Goal: Use online tool/utility: Utilize a website feature to perform a specific function

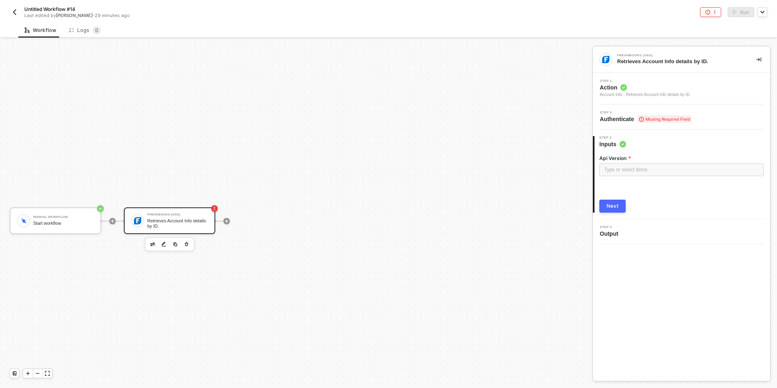
scroll to position [15, 0]
drag, startPoint x: 632, startPoint y: 110, endPoint x: 629, endPoint y: 115, distance: 5.3
click at [518, 111] on span "Step 2" at bounding box center [646, 112] width 92 height 3
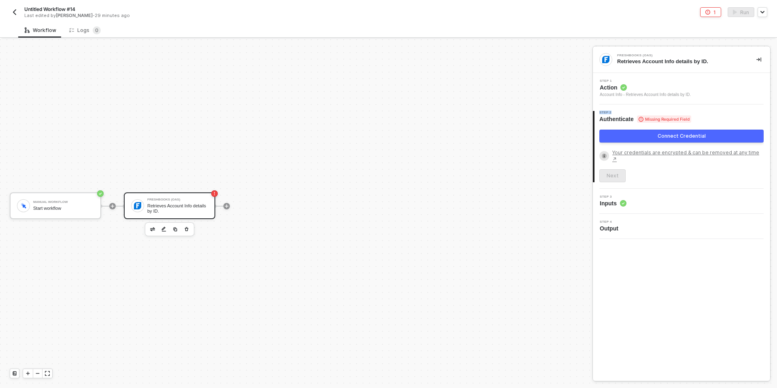
click at [518, 133] on button "Connect Credential" at bounding box center [681, 136] width 164 height 13
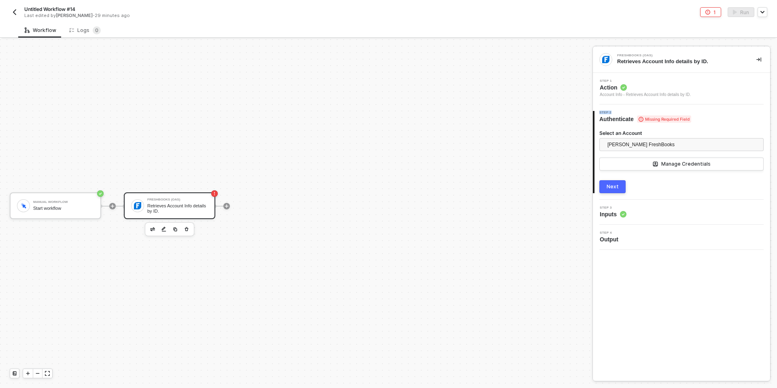
click at [518, 185] on div "Next" at bounding box center [613, 186] width 12 height 6
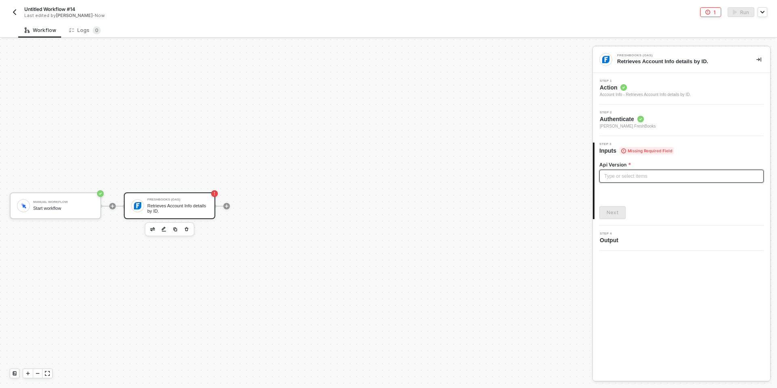
click at [518, 176] on div "Type or select items ﻿" at bounding box center [681, 176] width 155 height 8
click at [518, 215] on div "Next" at bounding box center [613, 212] width 12 height 6
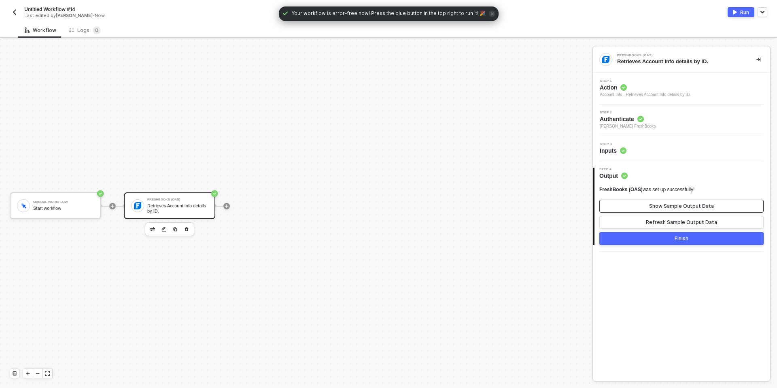
click at [518, 208] on button "Show Sample Output Data" at bounding box center [681, 206] width 164 height 13
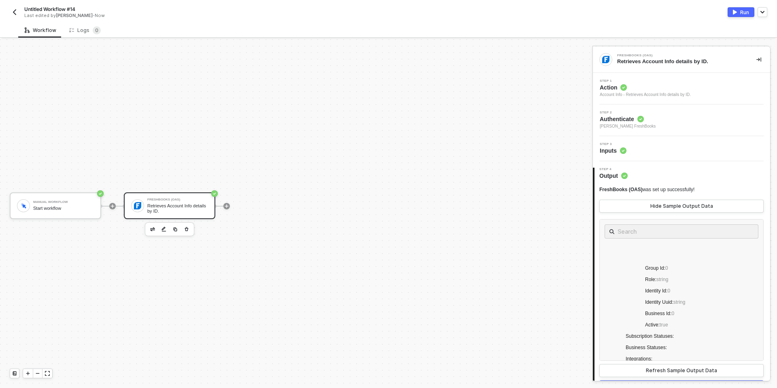
scroll to position [663, 0]
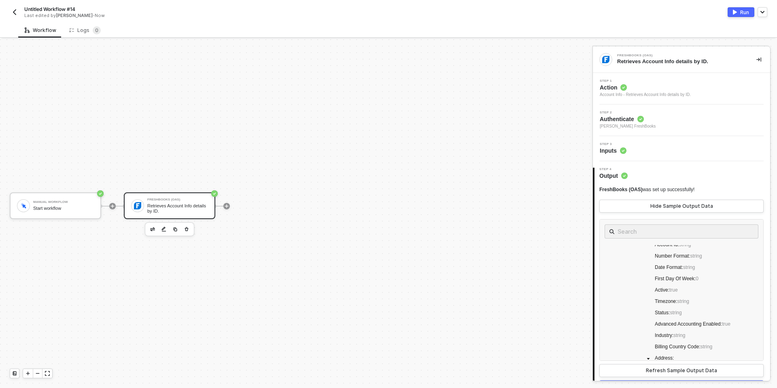
click at [518, 10] on div "Run" at bounding box center [744, 12] width 9 height 7
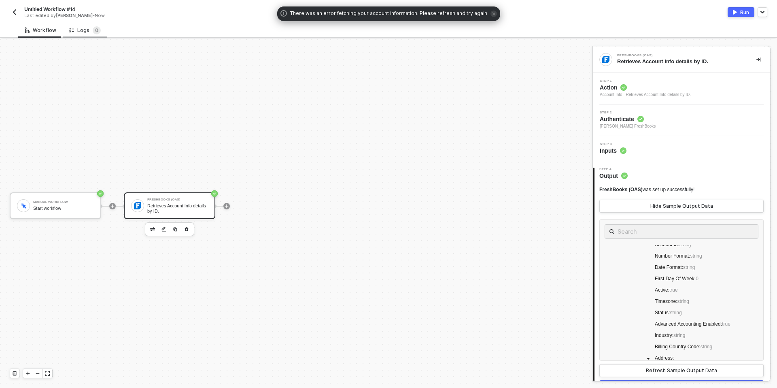
click at [64, 29] on div "Logs 0" at bounding box center [85, 30] width 45 height 15
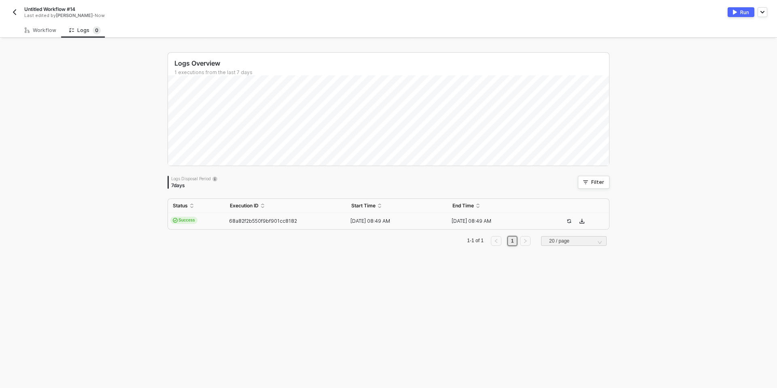
click at [211, 225] on td "Success" at bounding box center [196, 221] width 57 height 16
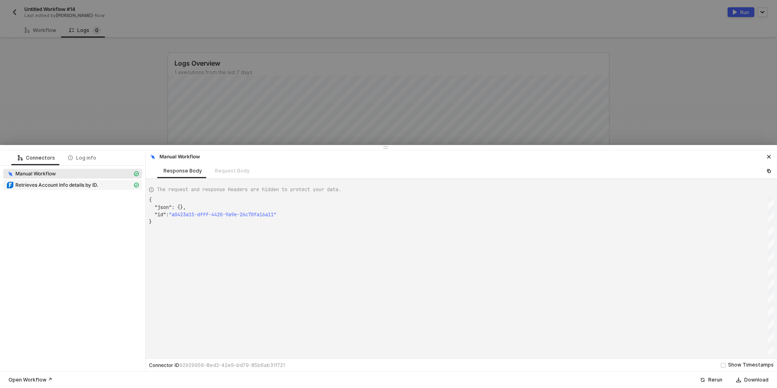
click at [74, 183] on span "Retrieves Account Info details by ID." at bounding box center [56, 185] width 83 height 6
type textarea "{ "json": { "response": { "id": 11833848, "identity_id": 11833848, "identity_uu…"
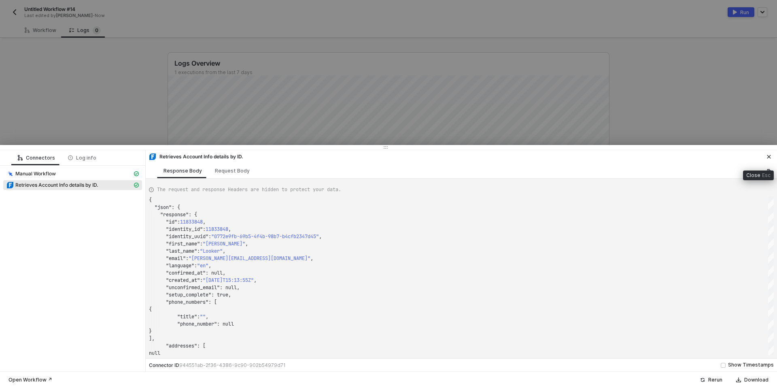
click at [518, 158] on button "button" at bounding box center [769, 157] width 10 height 10
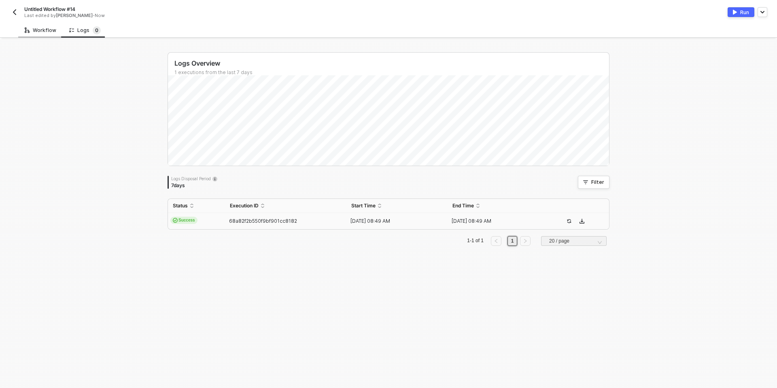
click at [34, 30] on div "Workflow" at bounding box center [41, 30] width 32 height 6
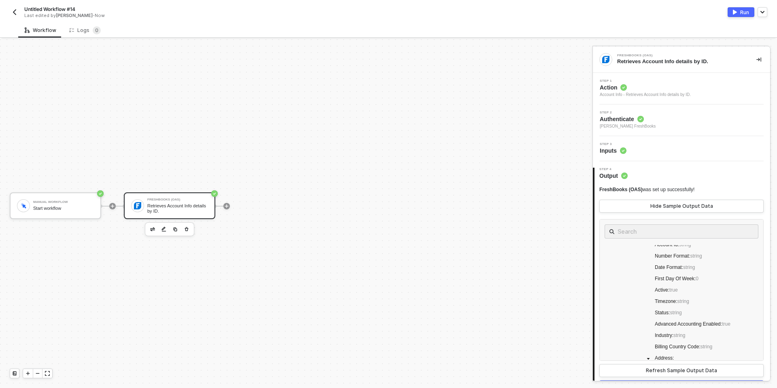
click at [518, 90] on span "Action" at bounding box center [645, 87] width 91 height 8
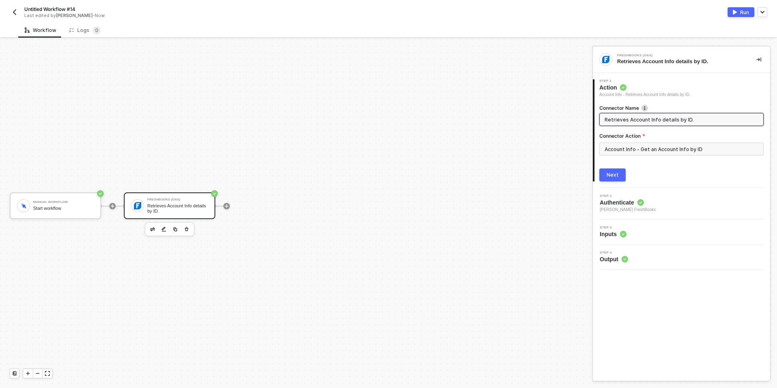
click at [518, 123] on input "Retrieves Account Info details by ID." at bounding box center [681, 119] width 152 height 9
click at [518, 146] on input "Account Info - Get an Account Info by ID" at bounding box center [681, 148] width 164 height 13
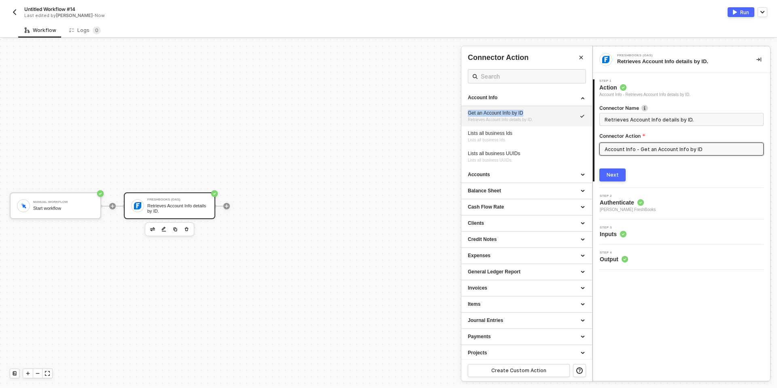
copy div "Get an Account Info by ID"
drag, startPoint x: 467, startPoint y: 113, endPoint x: 533, endPoint y: 114, distance: 66.0
click at [518, 114] on li "Get an Account Info by ID Retrieves Account Info details by ID." at bounding box center [526, 116] width 131 height 20
click at [518, 170] on button "Next" at bounding box center [612, 174] width 26 height 13
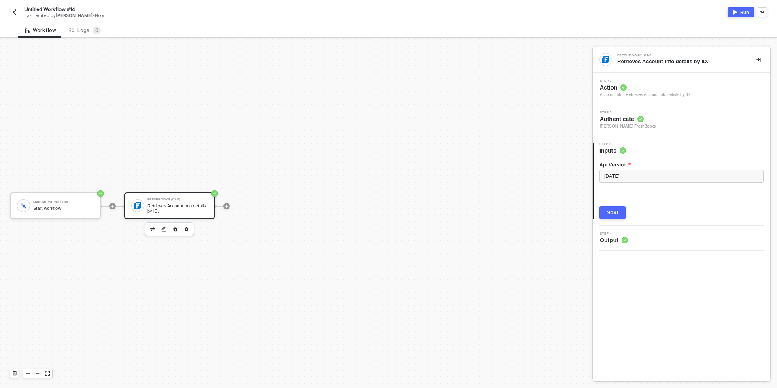
click at [518, 120] on span "Authenticate" at bounding box center [628, 119] width 56 height 8
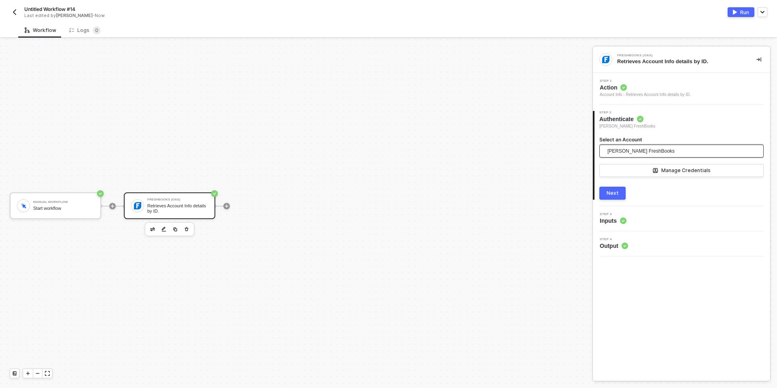
click at [518, 146] on span "[PERSON_NAME] FreshBooks" at bounding box center [641, 151] width 67 height 12
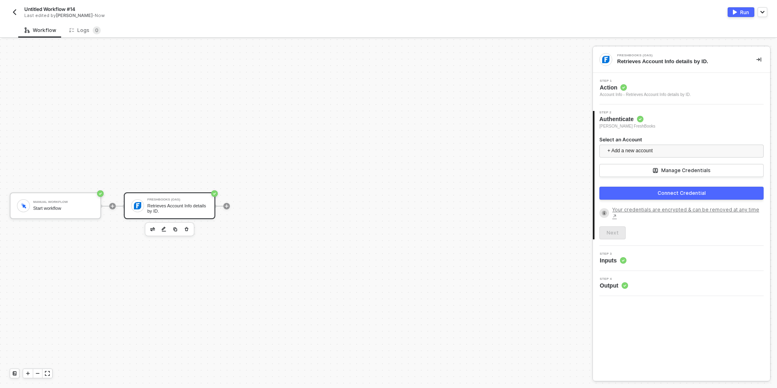
click at [518, 191] on button "Connect Credential" at bounding box center [681, 193] width 164 height 13
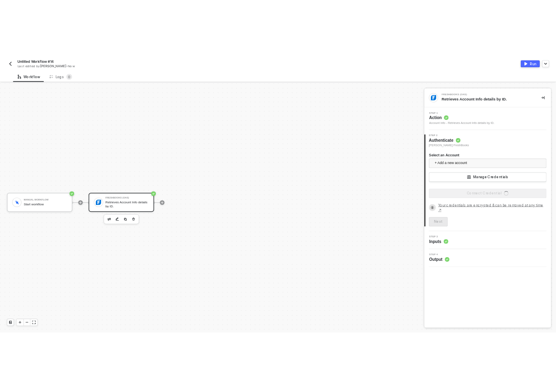
scroll to position [15, 0]
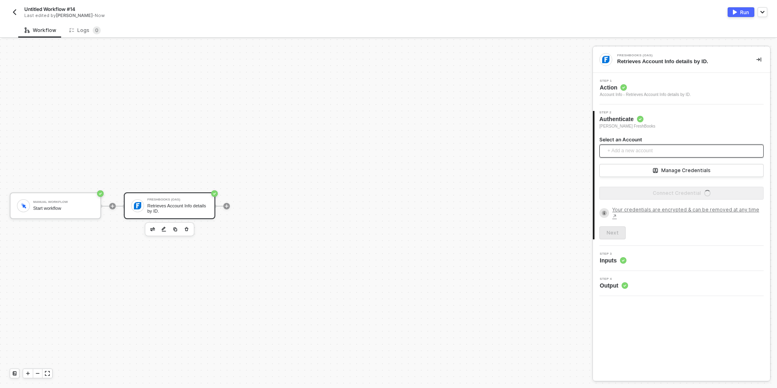
click at [518, 151] on span "+ Add a new account" at bounding box center [683, 150] width 151 height 13
click at [0, 0] on body "Alloy Untitled Workflow #14 Last edited by Devansh Mehta - Now Run Workflow Log…" at bounding box center [388, 194] width 777 height 388
click at [518, 152] on span "+ Add a new account" at bounding box center [683, 150] width 151 height 13
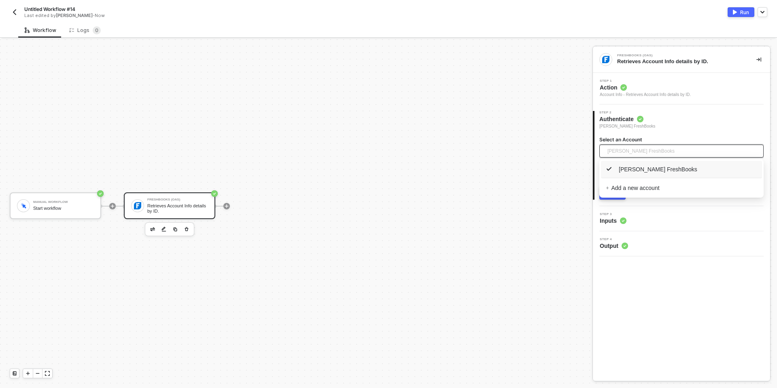
click at [518, 176] on div "[PERSON_NAME] FreshBooks" at bounding box center [681, 169] width 161 height 17
click at [518, 189] on button "Next" at bounding box center [612, 193] width 26 height 13
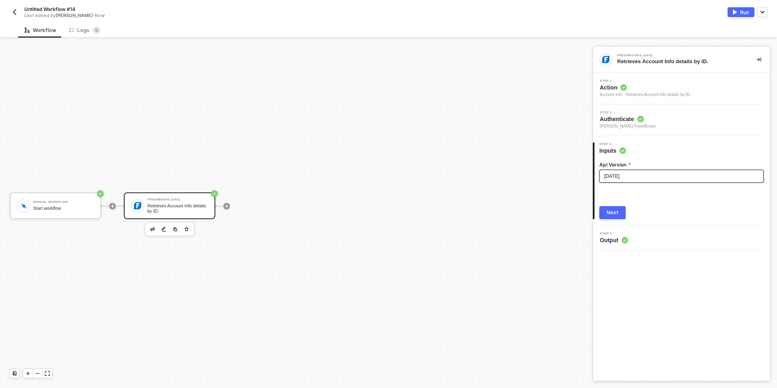
drag, startPoint x: 640, startPoint y: 175, endPoint x: 586, endPoint y: 163, distance: 55.9
click at [518, 163] on div "Manual Workflow Start workflow FreshBooks (OAS) Retrieves Account Info details …" at bounding box center [388, 213] width 777 height 348
copy span "[DATE]"
click at [518, 87] on circle at bounding box center [624, 88] width 6 height 6
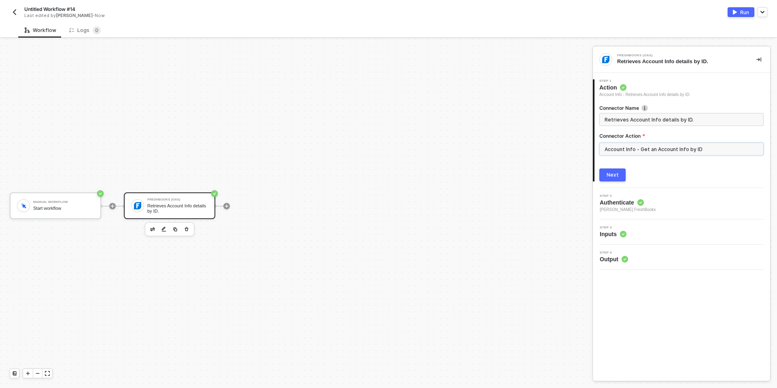
drag, startPoint x: 639, startPoint y: 150, endPoint x: 712, endPoint y: 147, distance: 73.7
click at [518, 147] on input "Account Info - Get an Account Info by ID" at bounding box center [681, 148] width 164 height 13
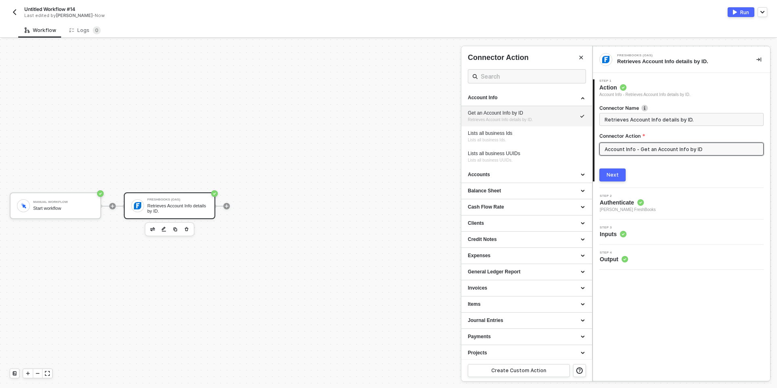
click at [518, 148] on input "Account Info - Get an Account Info by ID" at bounding box center [681, 148] width 164 height 13
drag, startPoint x: 639, startPoint y: 147, endPoint x: 698, endPoint y: 149, distance: 59.1
click at [518, 149] on input "Account Info - Get an Account Info by ID" at bounding box center [681, 148] width 164 height 13
click at [518, 175] on div "Next" at bounding box center [681, 174] width 164 height 13
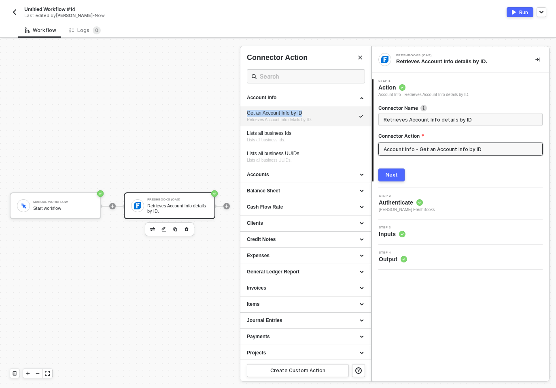
drag, startPoint x: 247, startPoint y: 111, endPoint x: 308, endPoint y: 115, distance: 60.8
click at [308, 115] on div "Get an Account Info by ID" at bounding box center [306, 113] width 118 height 7
copy div "Get an Account Info by ID"
click at [404, 238] on span "Inputs" at bounding box center [392, 234] width 27 height 8
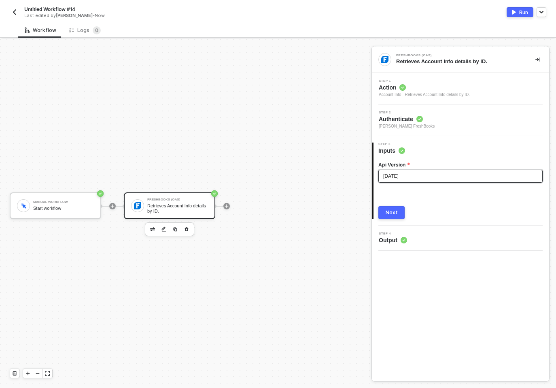
click at [395, 174] on span "[DATE]" at bounding box center [390, 176] width 15 height 6
copy span "[DATE]"
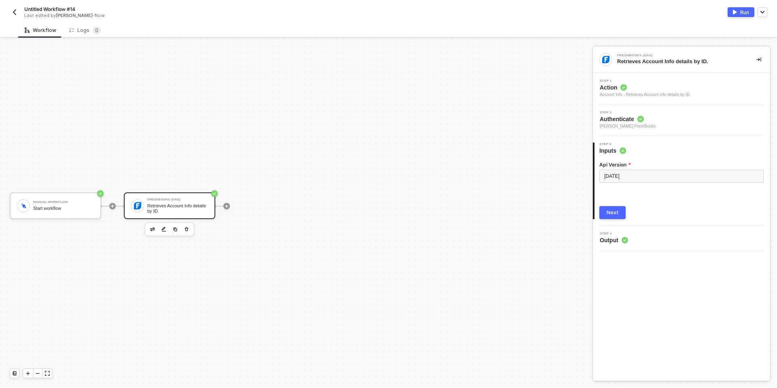
click at [518, 209] on button "Next" at bounding box center [612, 212] width 26 height 13
click at [518, 117] on span "Authenticate" at bounding box center [628, 119] width 56 height 8
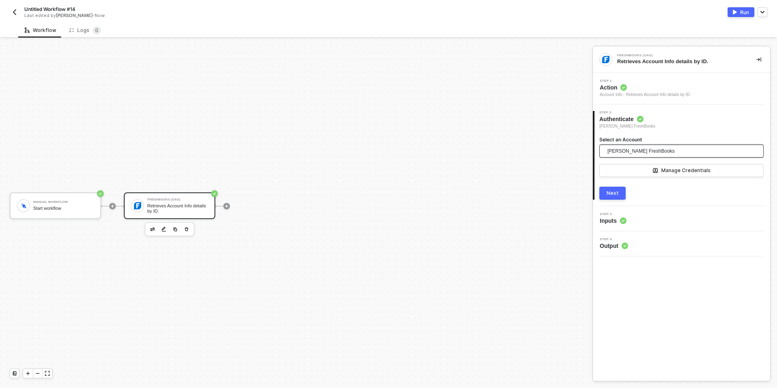
click at [518, 150] on span "[PERSON_NAME] FreshBooks" at bounding box center [641, 151] width 67 height 12
drag, startPoint x: 531, startPoint y: 160, endPoint x: 350, endPoint y: 3, distance: 239.6
click at [518, 159] on div "Manual Workflow Start workflow FreshBooks (OAS) Retrieves Account Info details …" at bounding box center [294, 205] width 589 height 363
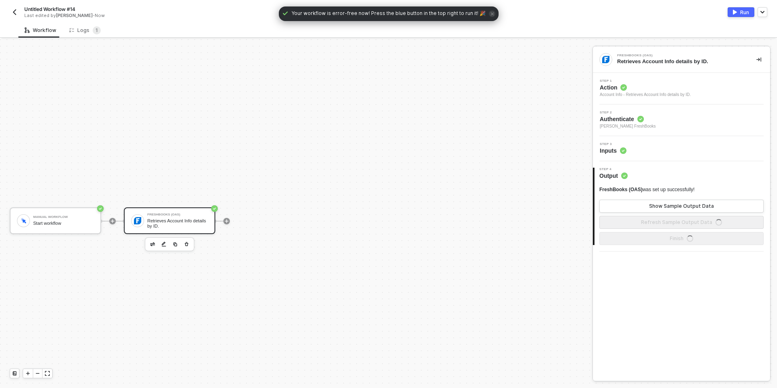
scroll to position [15, 0]
click at [628, 122] on span "Authenticate" at bounding box center [628, 119] width 56 height 8
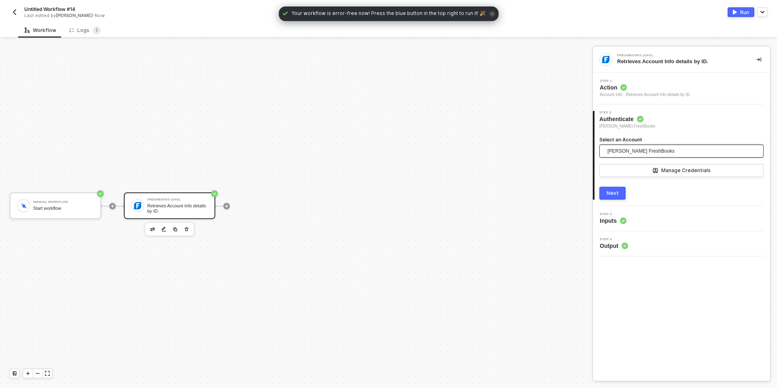
click at [634, 152] on span "[PERSON_NAME] FreshBooks" at bounding box center [641, 151] width 67 height 12
click at [563, 174] on div "Manual Workflow Start workflow FreshBooks (OAS) Retrieves Account Info details …" at bounding box center [294, 205] width 589 height 363
click at [608, 195] on div "Next" at bounding box center [613, 193] width 12 height 6
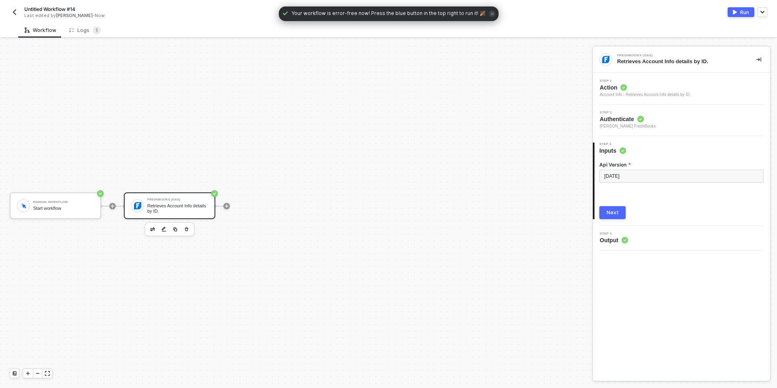
click at [737, 10] on button "Run" at bounding box center [741, 12] width 27 height 10
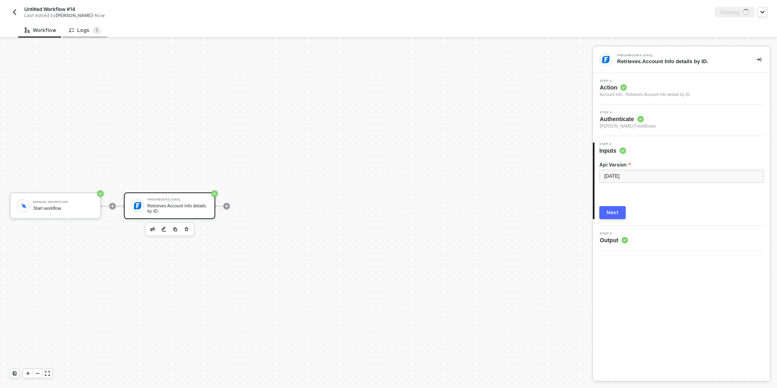
click at [79, 30] on div "Logs 1" at bounding box center [85, 30] width 32 height 8
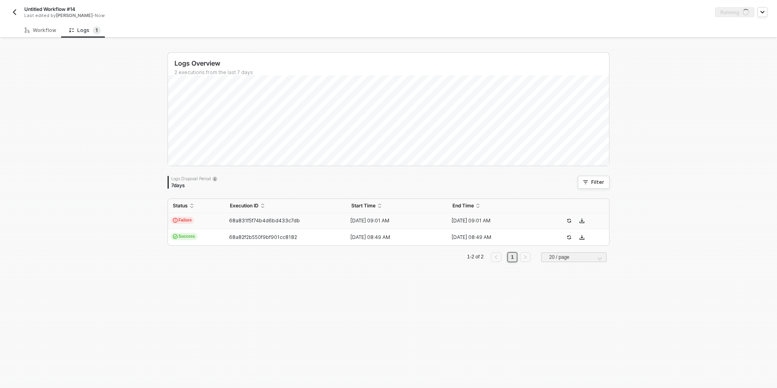
click at [206, 226] on td "Failure" at bounding box center [196, 221] width 57 height 16
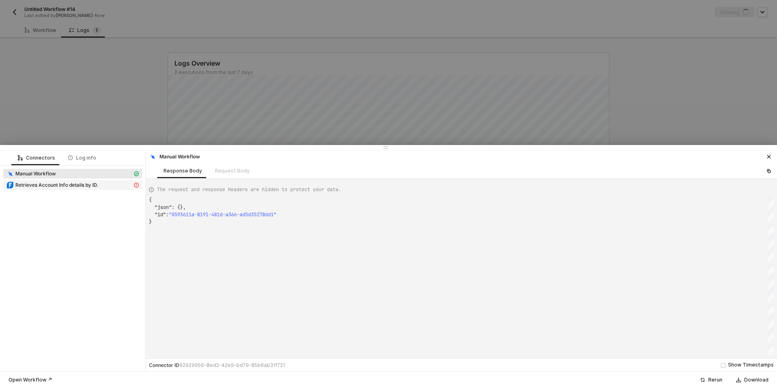
click at [47, 182] on span "Retrieves Account Info details by ID." at bounding box center [56, 185] width 83 height 6
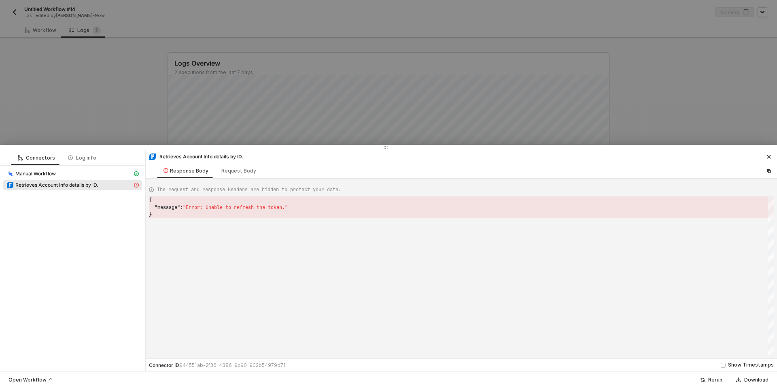
scroll to position [15, 0]
click at [253, 169] on div "Request Body" at bounding box center [239, 170] width 48 height 15
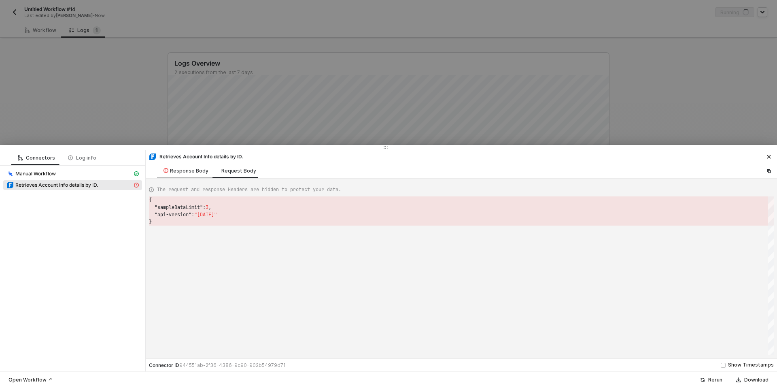
click at [169, 169] on div "Response Body" at bounding box center [186, 171] width 45 height 6
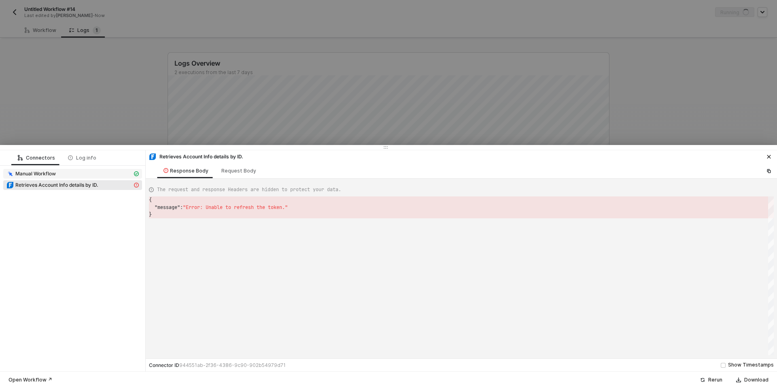
click at [79, 174] on div "Manual Workflow" at bounding box center [69, 173] width 126 height 7
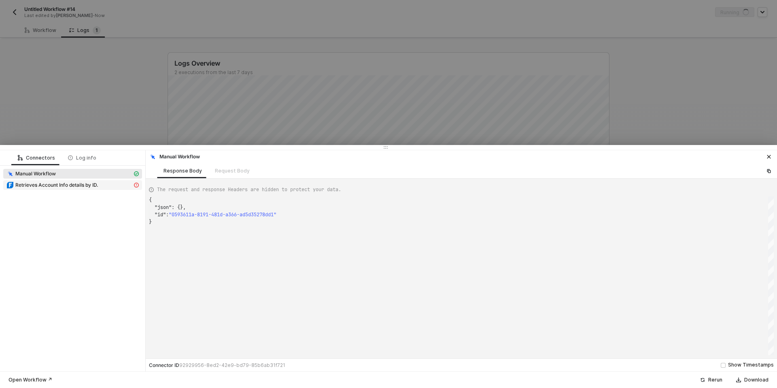
click at [75, 181] on span "Retrieves Account Info details by ID." at bounding box center [72, 185] width 139 height 10
type textarea "{ "message": "Error: Unable to refresh the token." }"
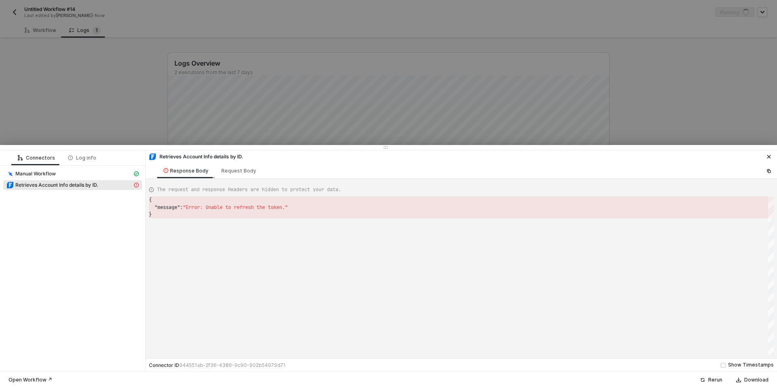
click at [183, 174] on div "Response Body" at bounding box center [186, 170] width 58 height 15
click at [35, 27] on div at bounding box center [388, 194] width 777 height 388
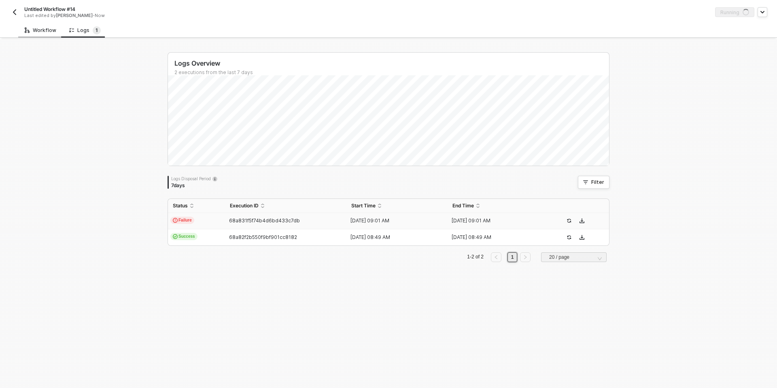
click at [40, 30] on div "Workflow" at bounding box center [41, 30] width 32 height 6
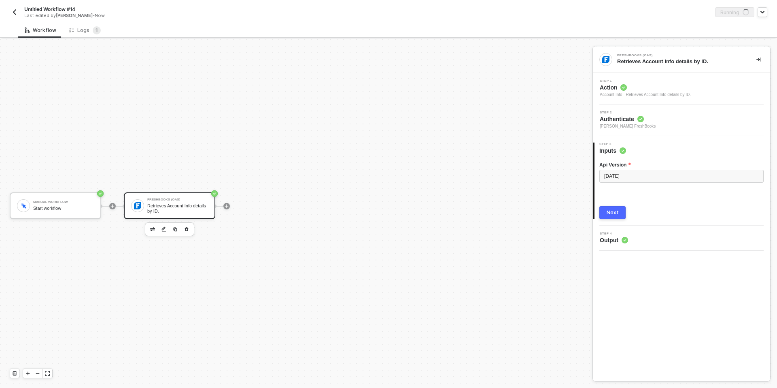
click at [629, 87] on span "Action" at bounding box center [645, 87] width 91 height 8
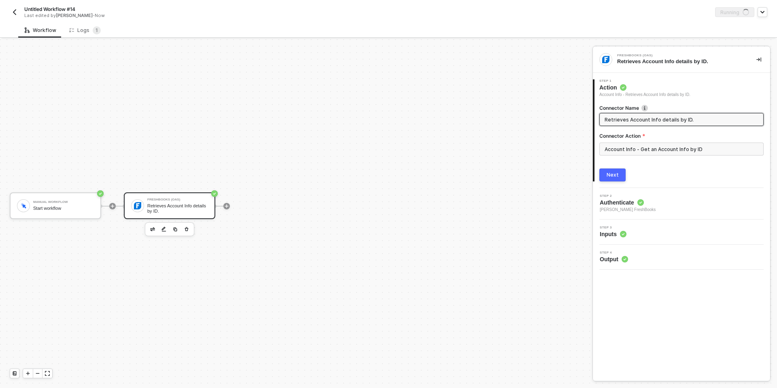
scroll to position [15, 0]
click at [449, 25] on div "Workflow Logs 1" at bounding box center [397, 30] width 759 height 15
